Goal: Check status: Check status

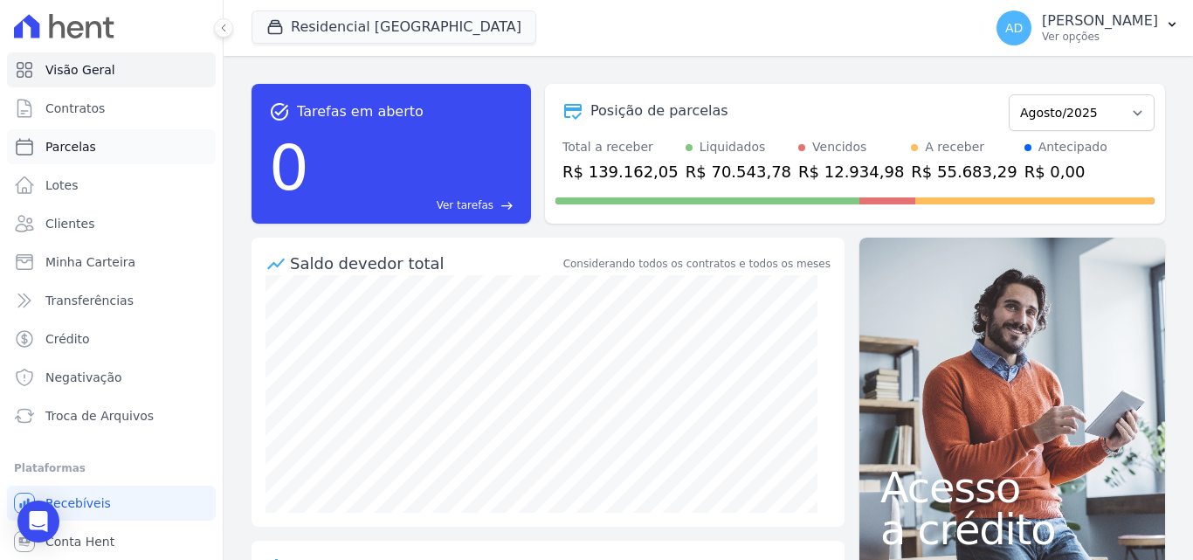
click at [86, 146] on span "Parcelas" at bounding box center [70, 146] width 51 height 17
select select
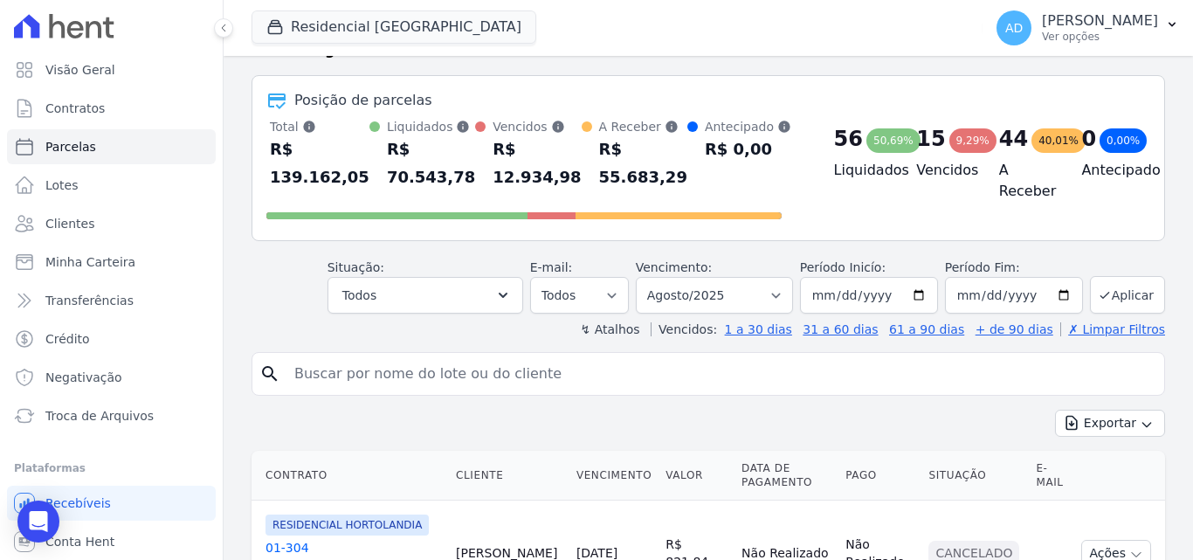
scroll to position [87, 0]
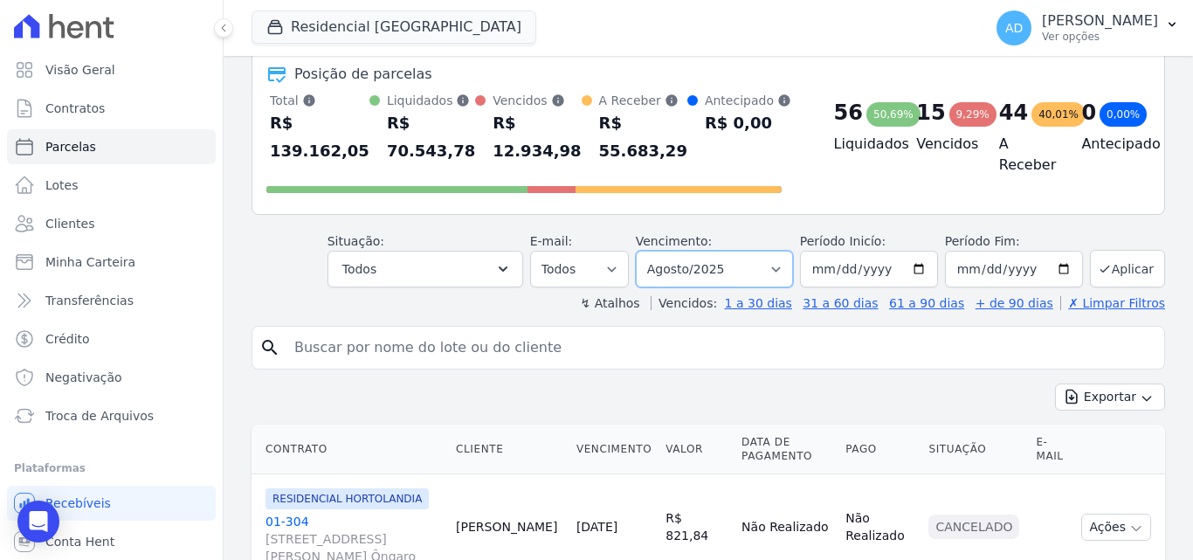
click at [783, 268] on select "[GEOGRAPHIC_DATA] por período ──────── Todos os meses Agosto/2022 Setembro/2022…" at bounding box center [714, 269] width 157 height 37
select select "07/2025"
click at [647, 251] on select "[GEOGRAPHIC_DATA] por período ──────── Todos os meses Agosto/2022 Setembro/2022…" at bounding box center [714, 269] width 157 height 37
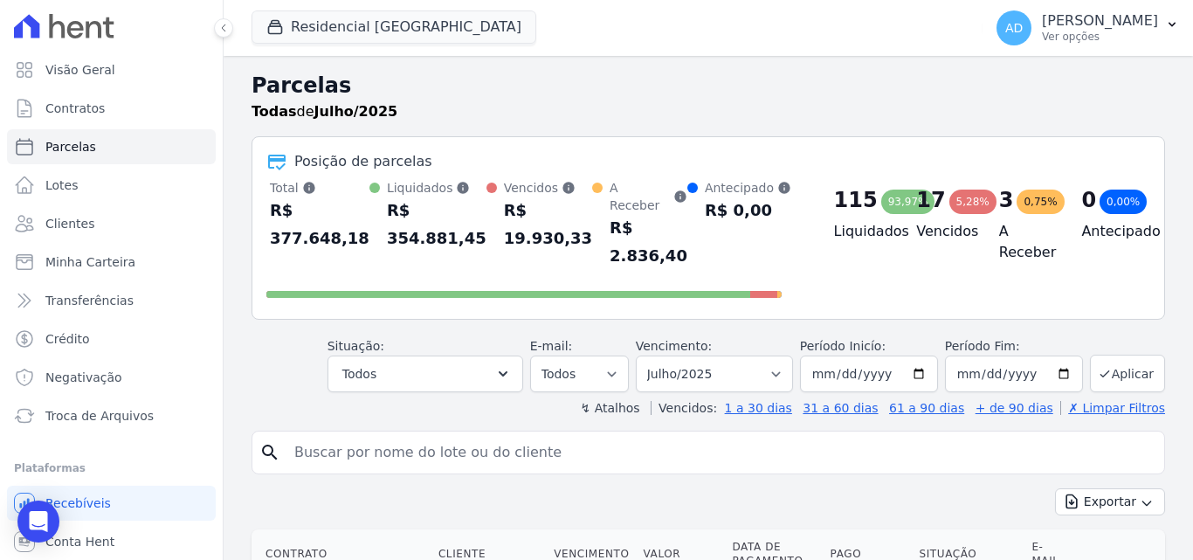
select select
click at [778, 359] on select "[GEOGRAPHIC_DATA] por período ──────── Todos os meses Agosto/2022 Setembro/2022…" at bounding box center [714, 373] width 157 height 37
select select "05/2025"
click at [647, 355] on select "[GEOGRAPHIC_DATA] por período ──────── Todos os meses Agosto/2022 Setembro/2022…" at bounding box center [714, 373] width 157 height 37
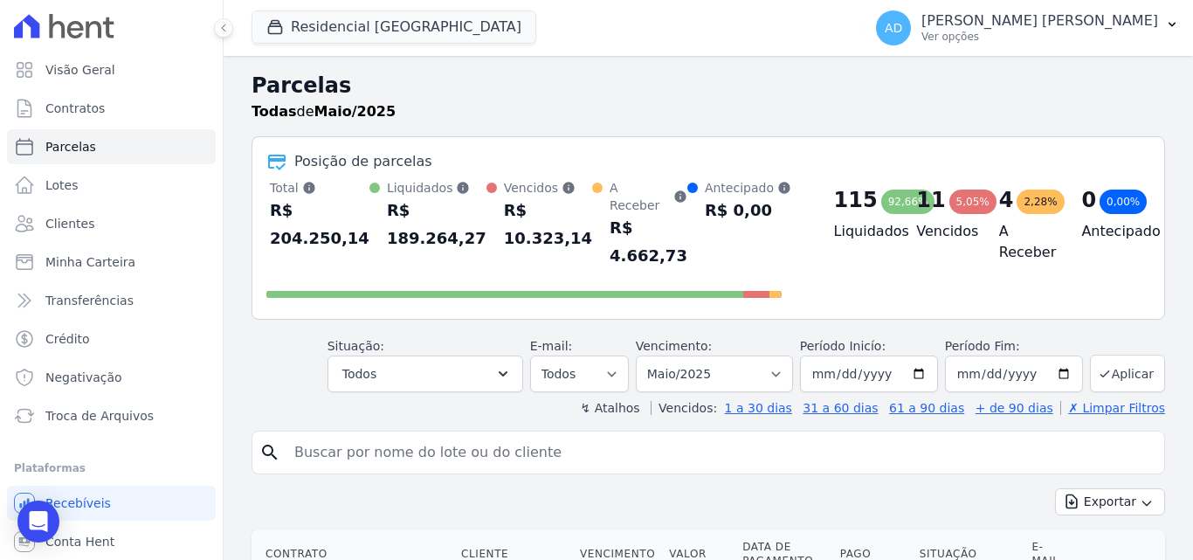
select select
click at [1055, 355] on input "[DATE]" at bounding box center [1014, 373] width 138 height 37
type input "[DATE]"
click at [576, 450] on input "search" at bounding box center [720, 452] width 873 height 35
type input "[PERSON_NAME]"
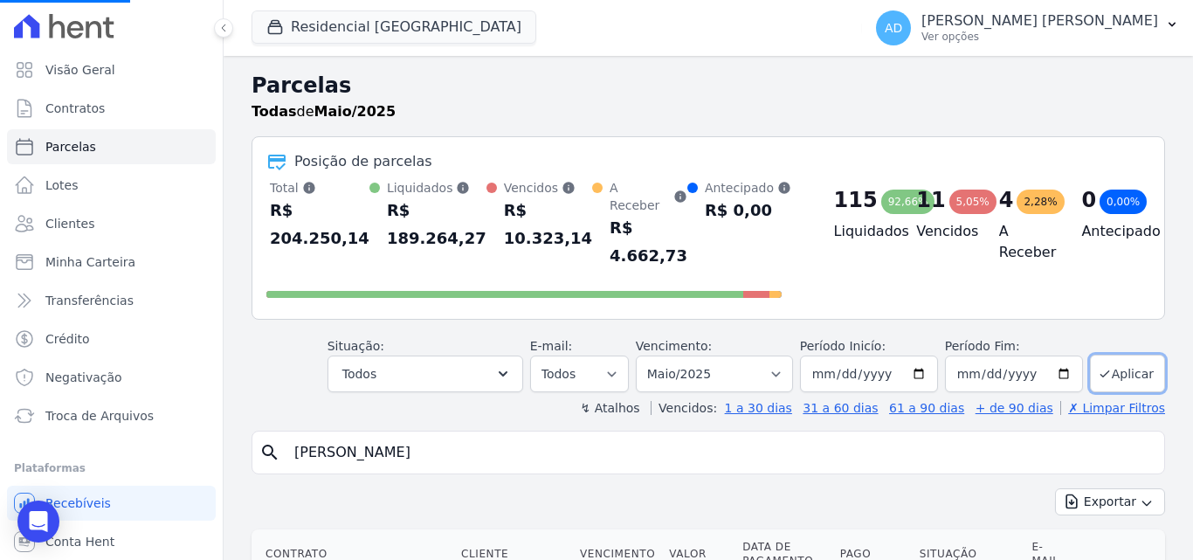
select select
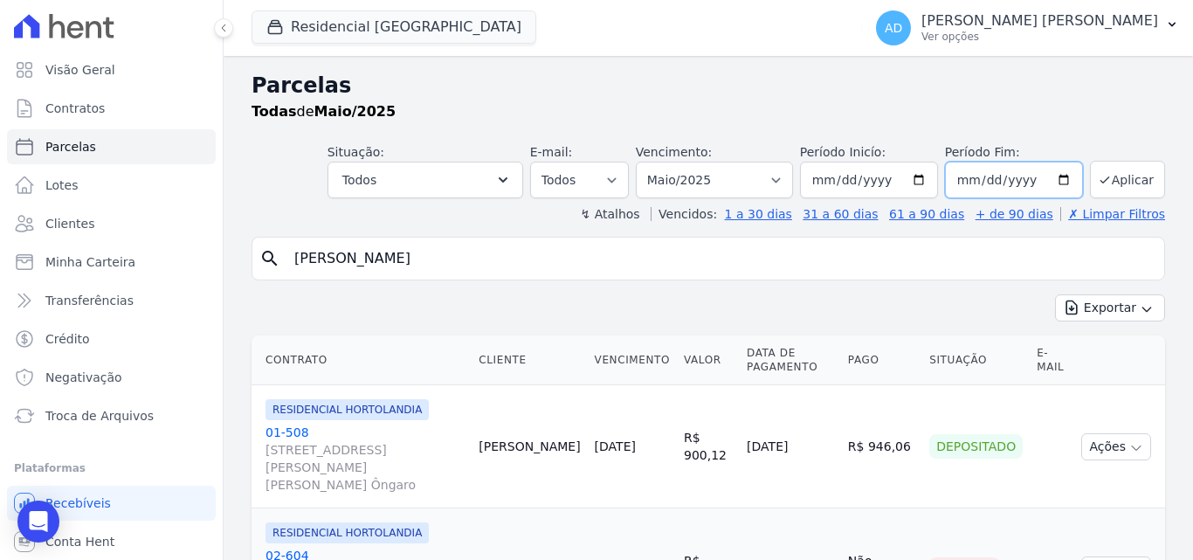
click at [1049, 179] on input "[DATE]" at bounding box center [1014, 180] width 138 height 37
type input "[DATE]"
click at [1116, 175] on button "Aplicar" at bounding box center [1127, 180] width 75 height 38
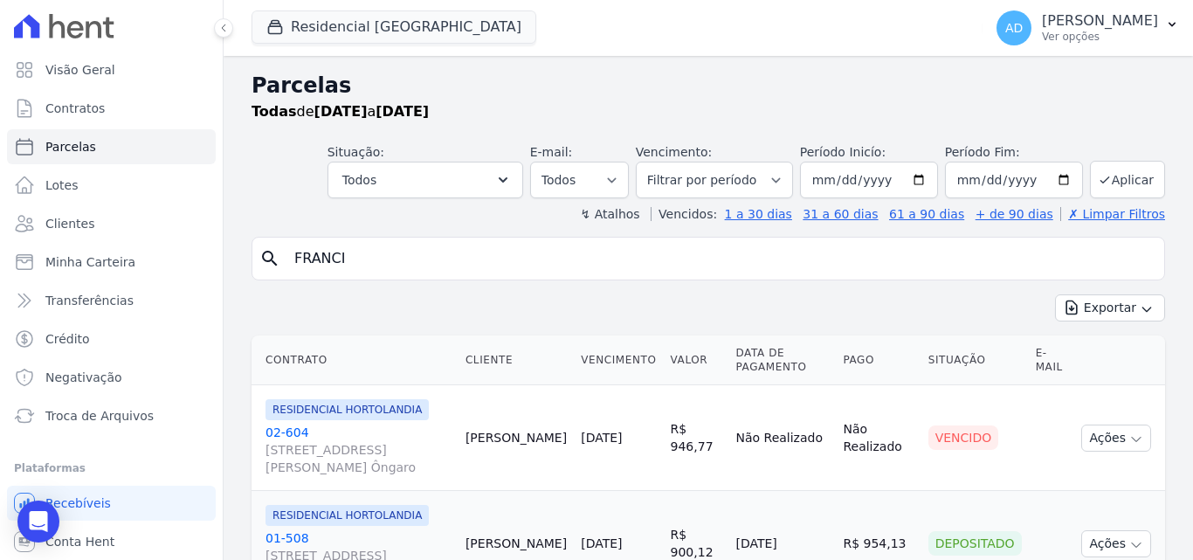
select select
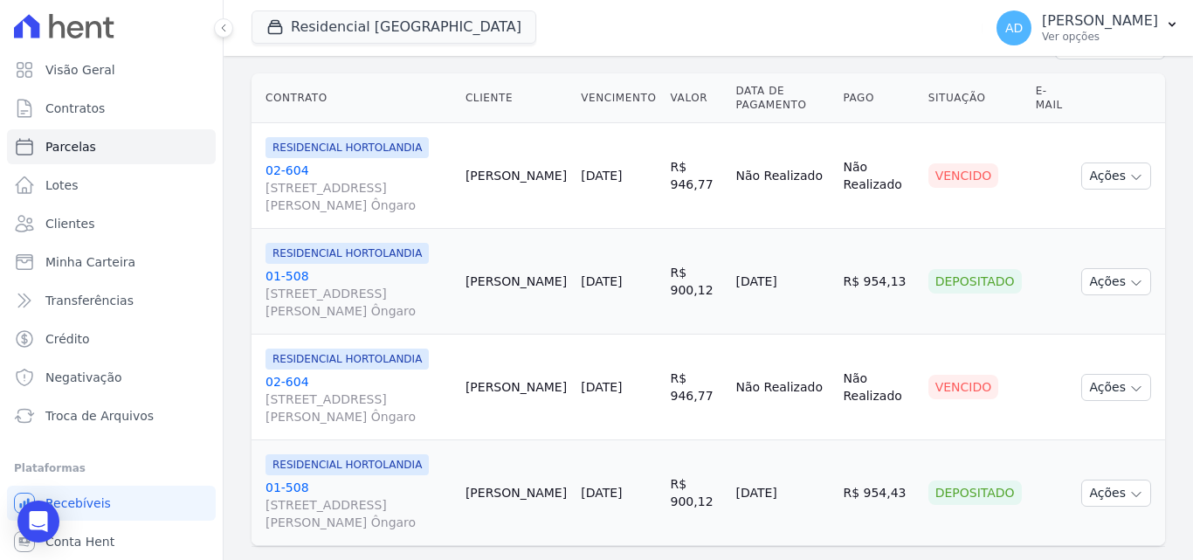
scroll to position [301, 0]
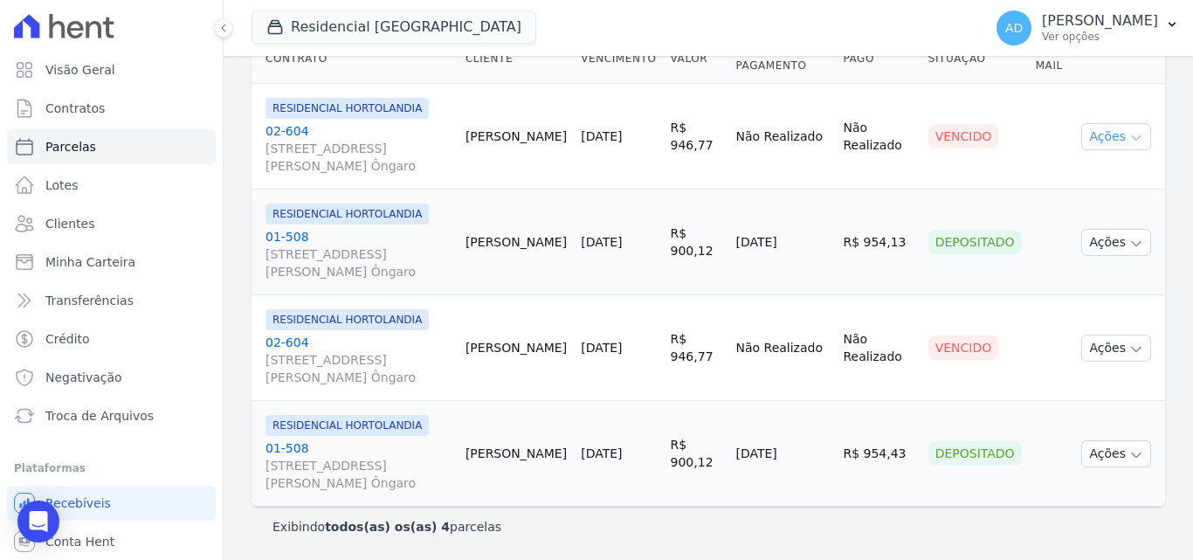
click at [1089, 141] on button "Ações" at bounding box center [1116, 136] width 70 height 27
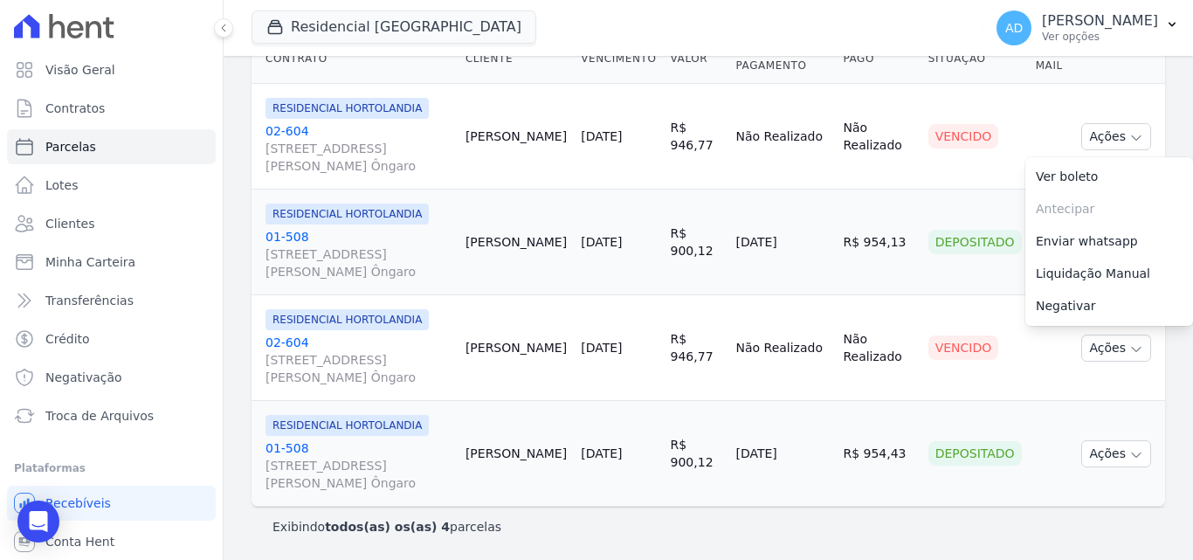
click at [301, 133] on link "02-604 Avenida Jair Gasparino, 240, QD GLEBA LOTE B1-G1, Parque Orestes Ôngaro" at bounding box center [358, 148] width 186 height 52
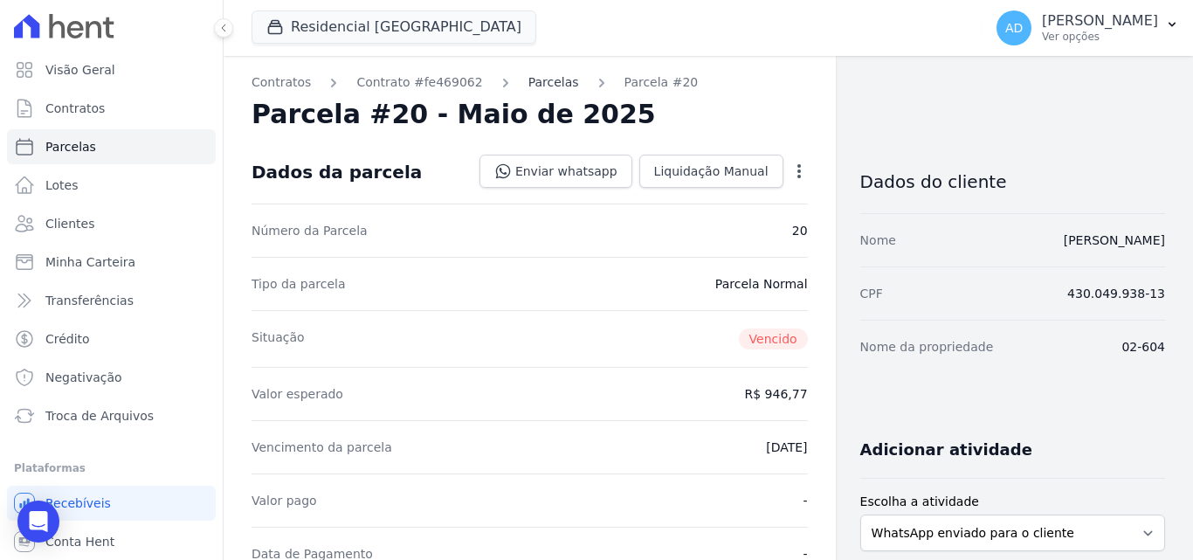
click at [537, 86] on link "Parcelas" at bounding box center [553, 82] width 51 height 18
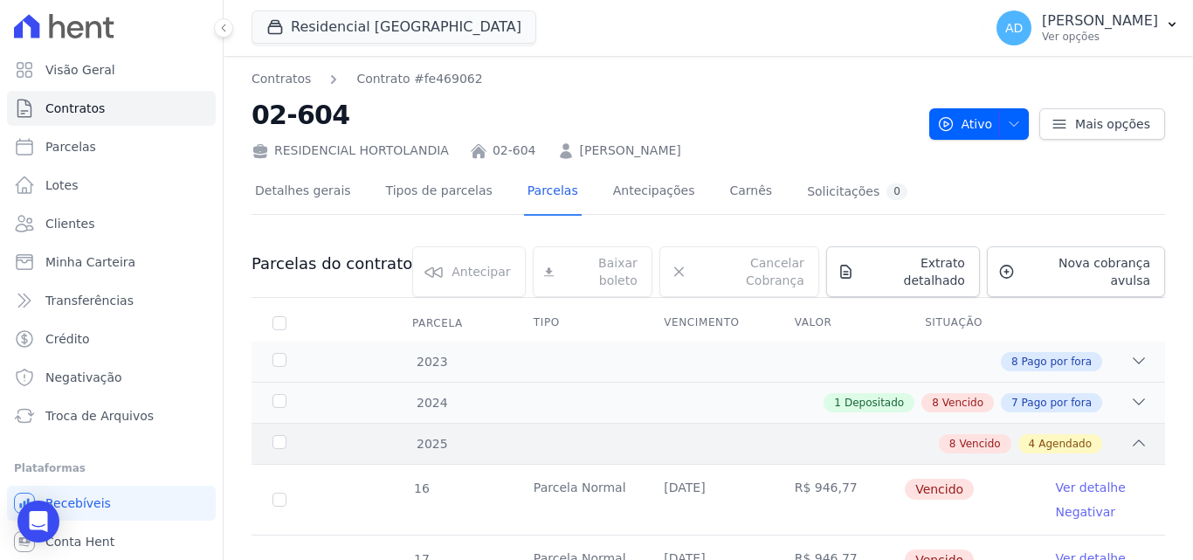
click at [1130, 434] on icon at bounding box center [1138, 442] width 17 height 17
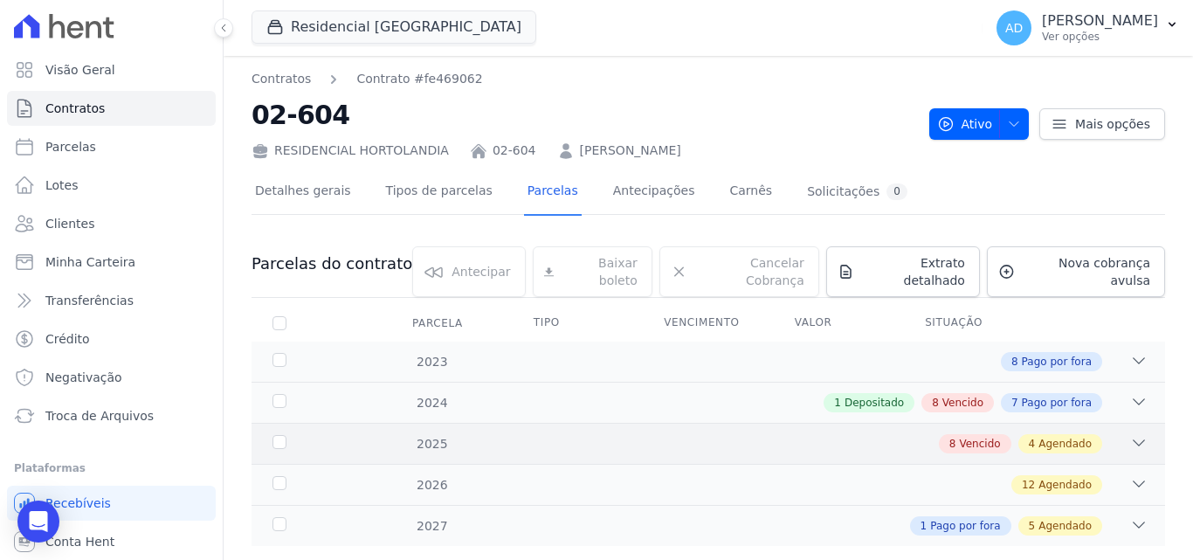
scroll to position [24, 0]
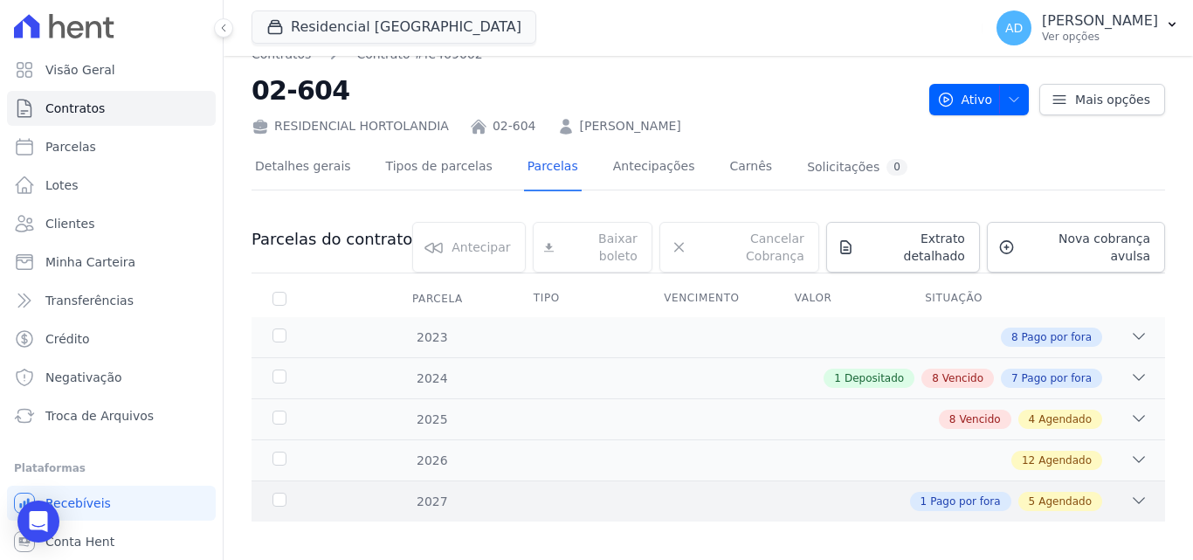
click at [1130, 492] on icon at bounding box center [1138, 500] width 17 height 17
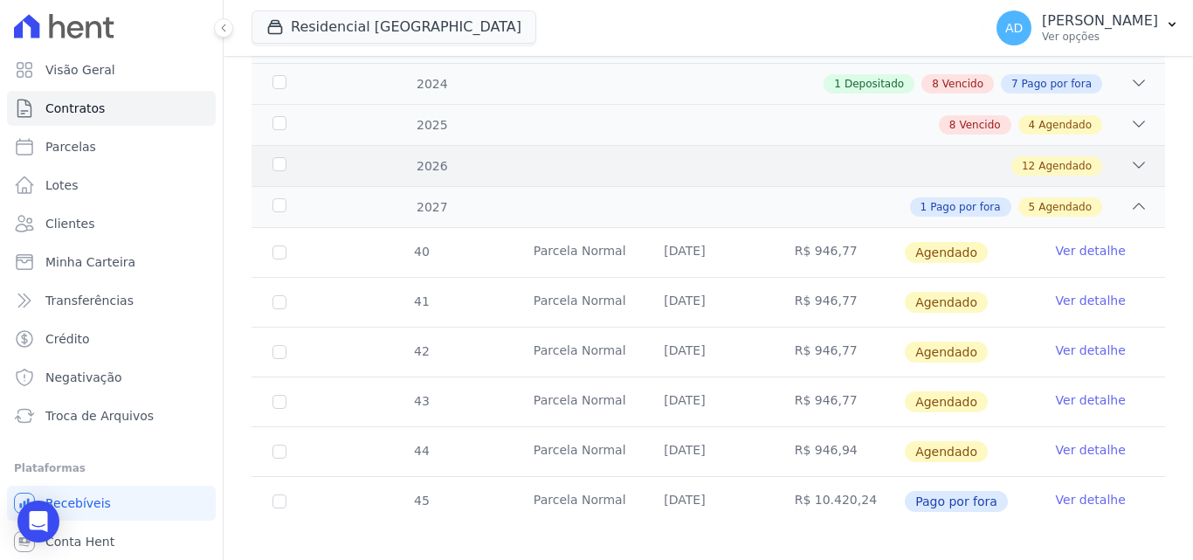
scroll to position [323, 0]
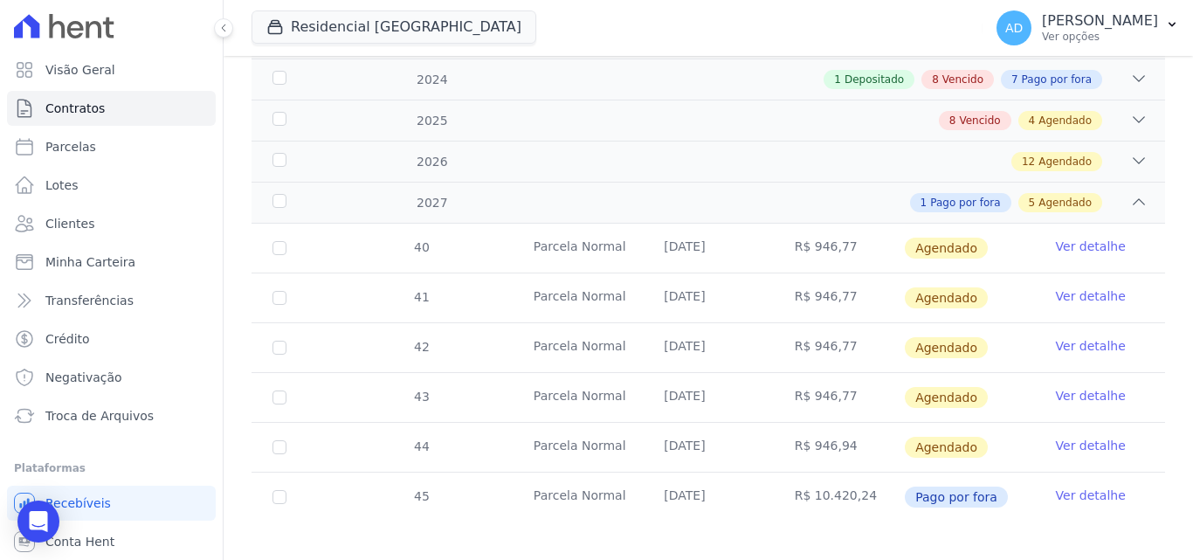
click at [1084, 486] on link "Ver detalhe" at bounding box center [1091, 494] width 70 height 17
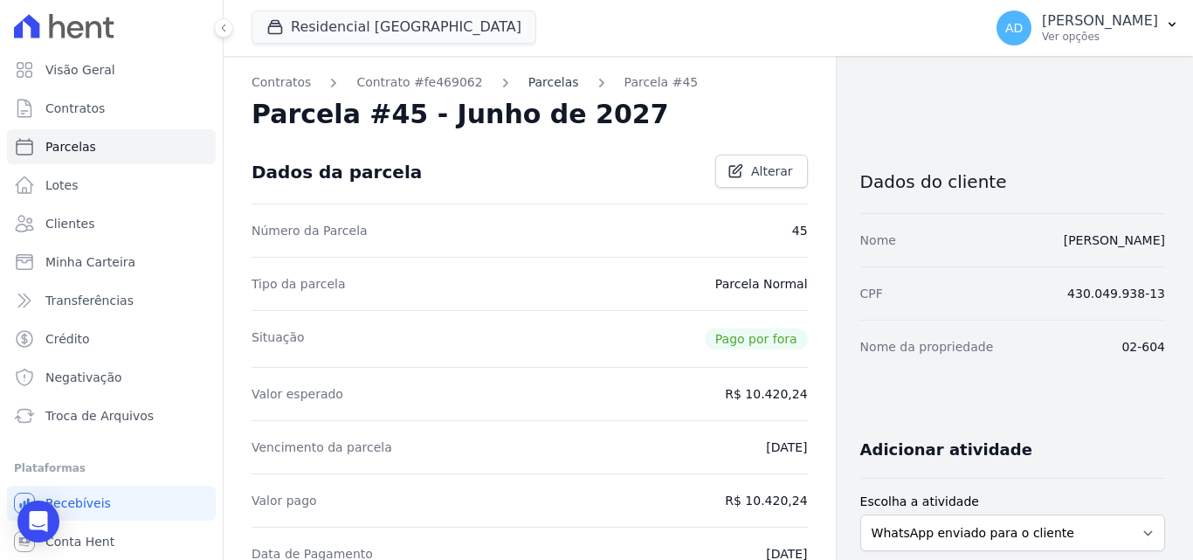
click at [528, 78] on link "Parcelas" at bounding box center [553, 82] width 51 height 18
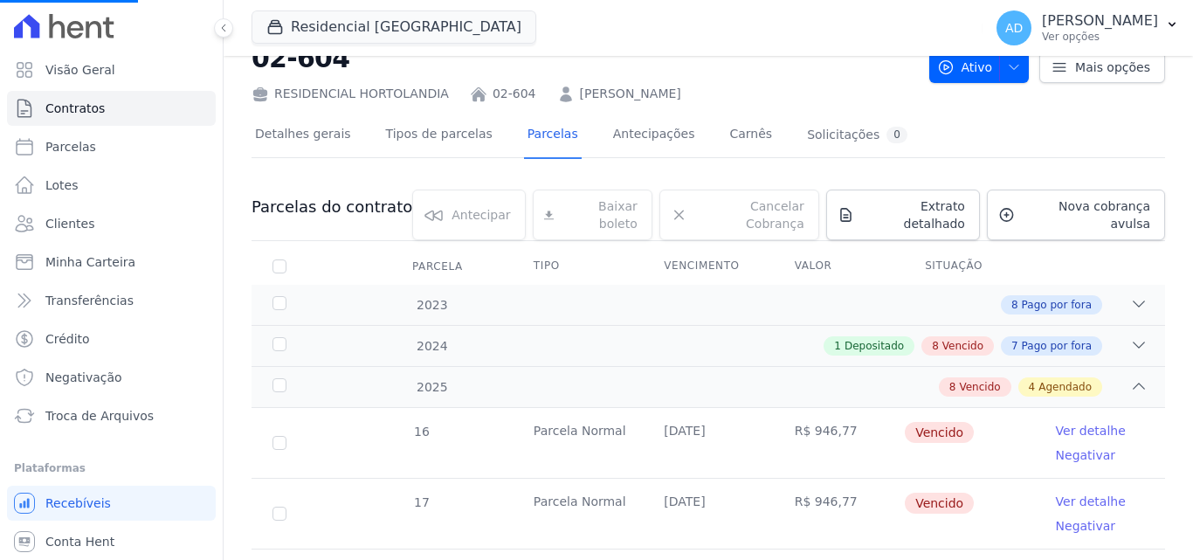
scroll to position [87, 0]
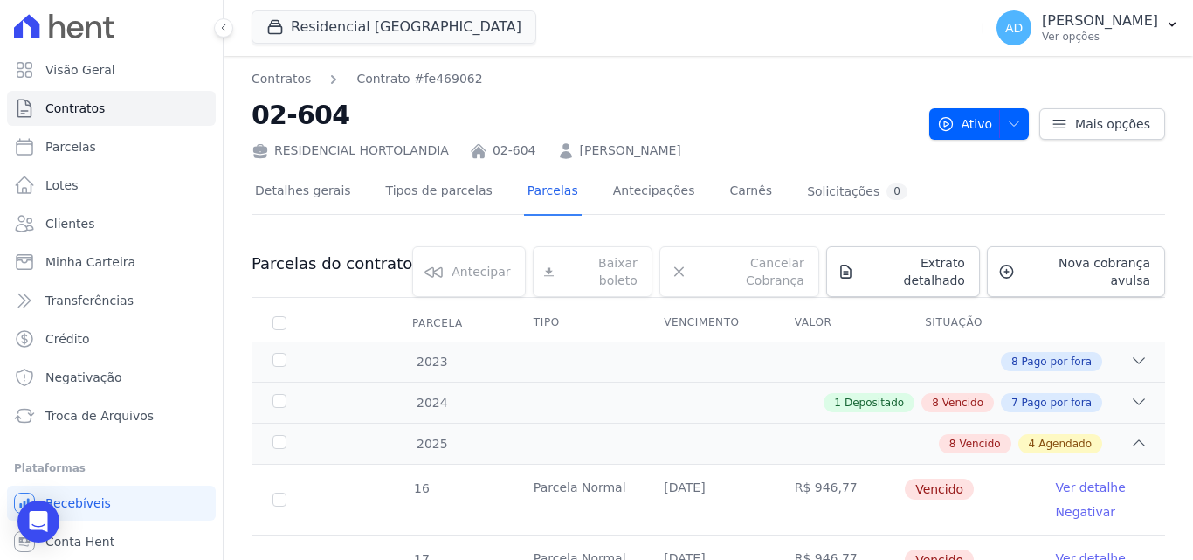
click at [860, 395] on span "Depositado" at bounding box center [873, 403] width 59 height 16
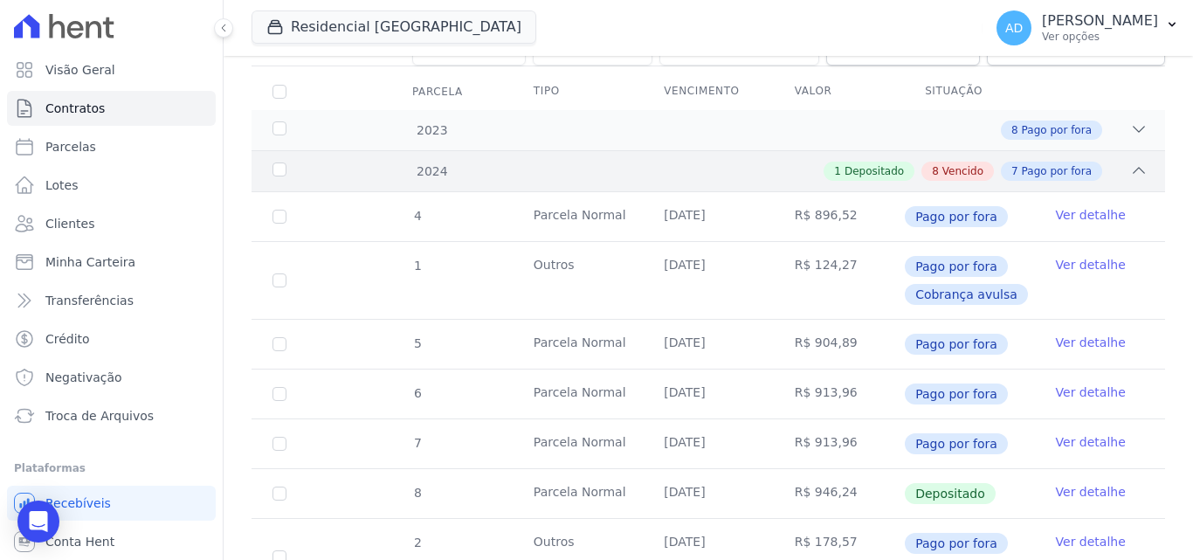
scroll to position [262, 0]
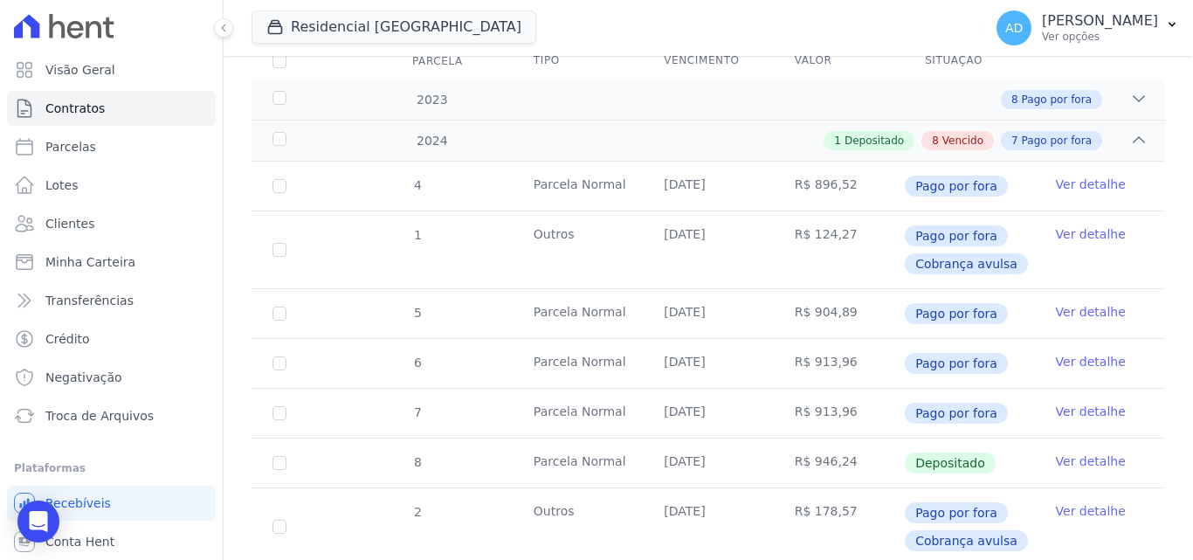
click at [1075, 452] on link "Ver detalhe" at bounding box center [1091, 460] width 70 height 17
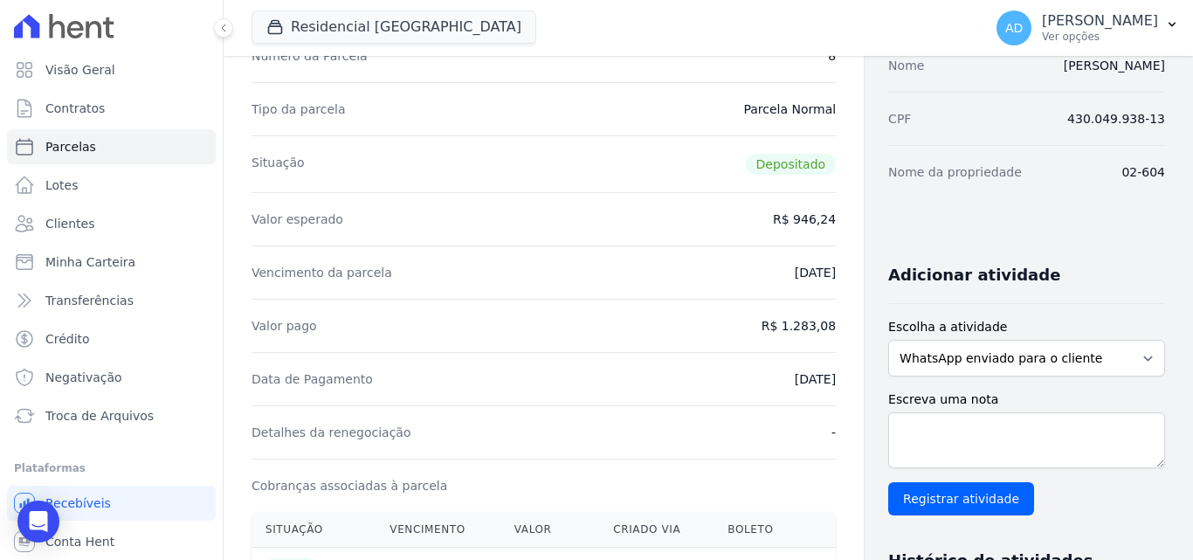
scroll to position [262, 0]
